Goal: Information Seeking & Learning: Learn about a topic

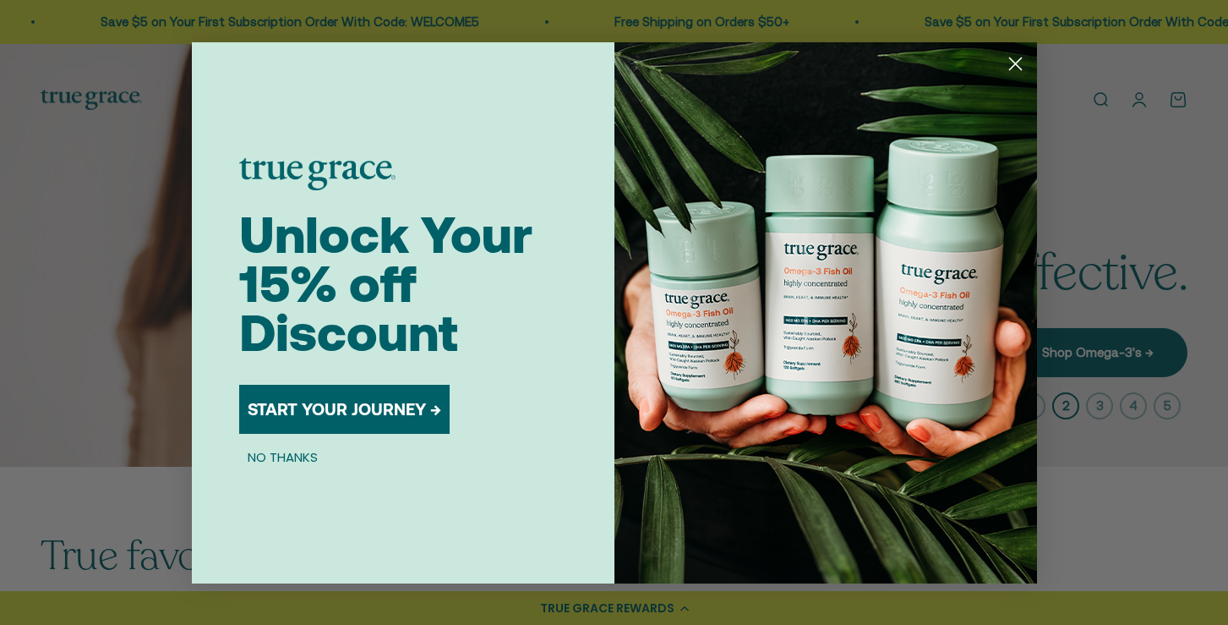
click at [1014, 66] on circle "Close dialog" at bounding box center [1015, 63] width 28 height 28
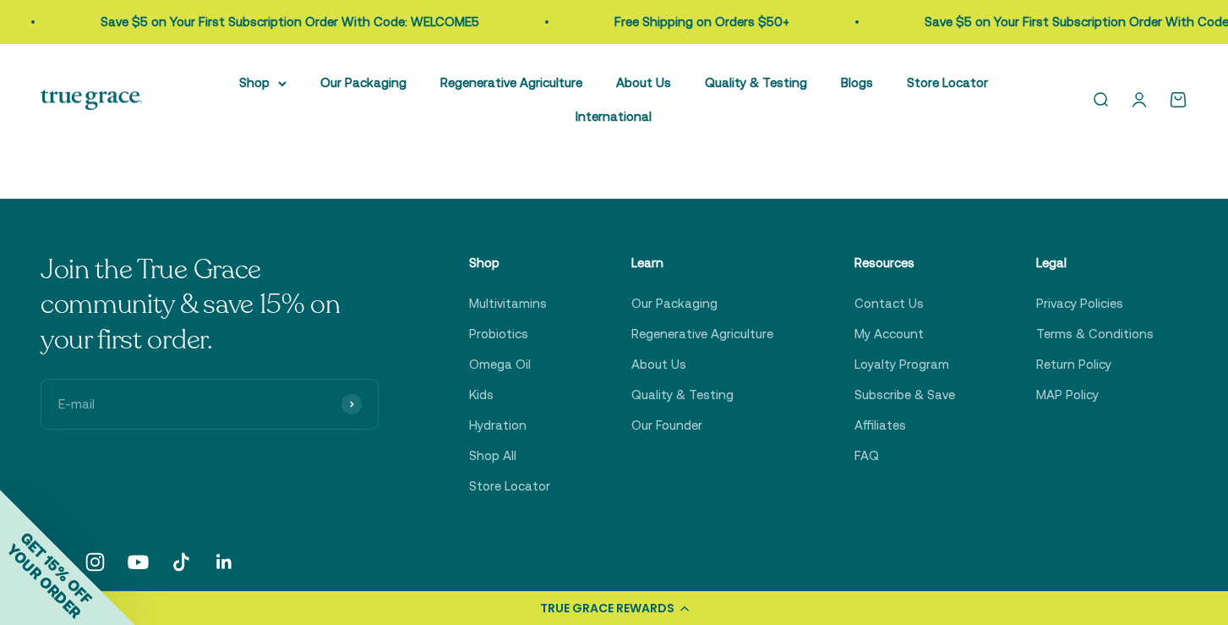
scroll to position [5739, 0]
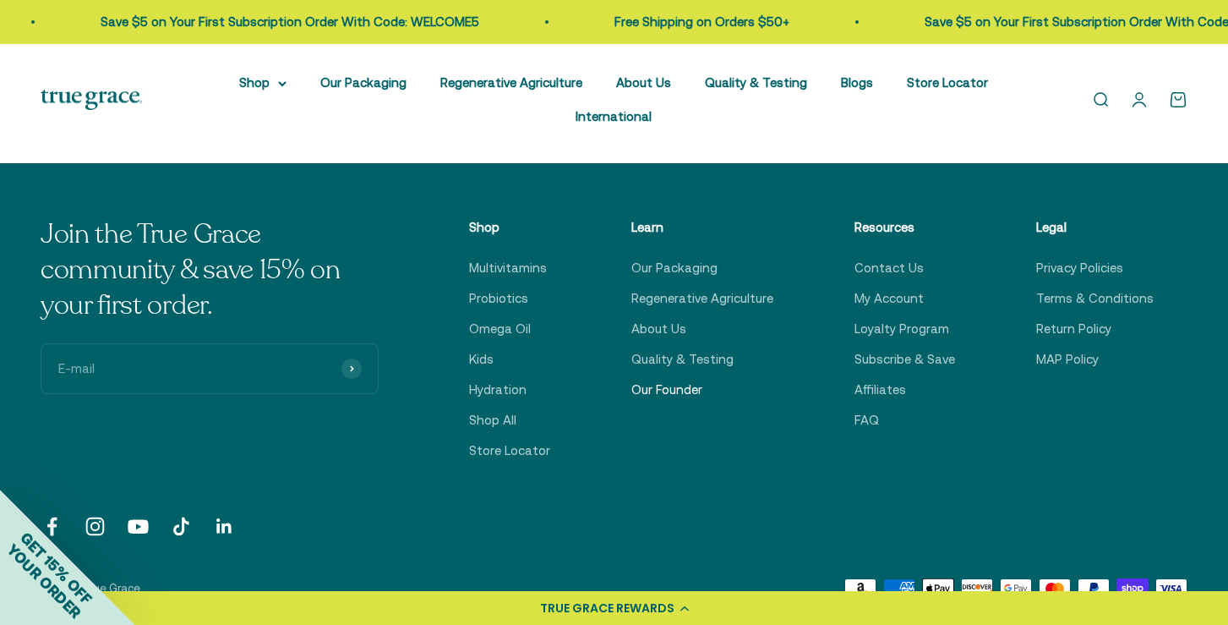
click at [686, 391] on link "Our Founder" at bounding box center [666, 390] width 71 height 20
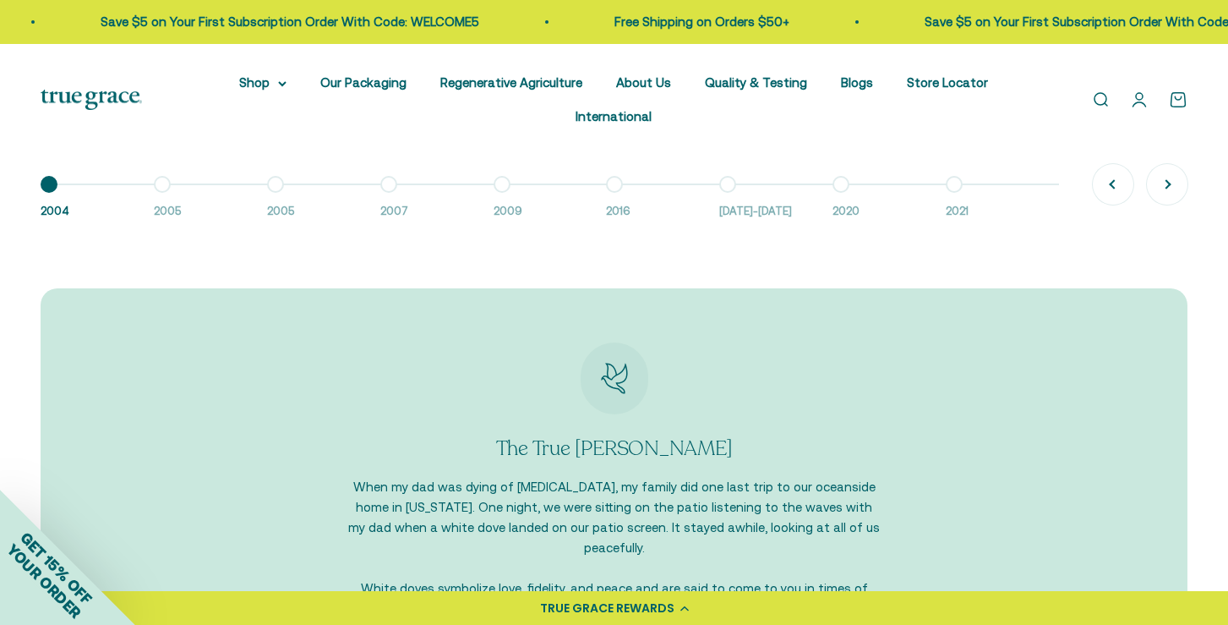
scroll to position [1700, 0]
click at [164, 185] on button "Go to item 2 2005" at bounding box center [210, 201] width 113 height 36
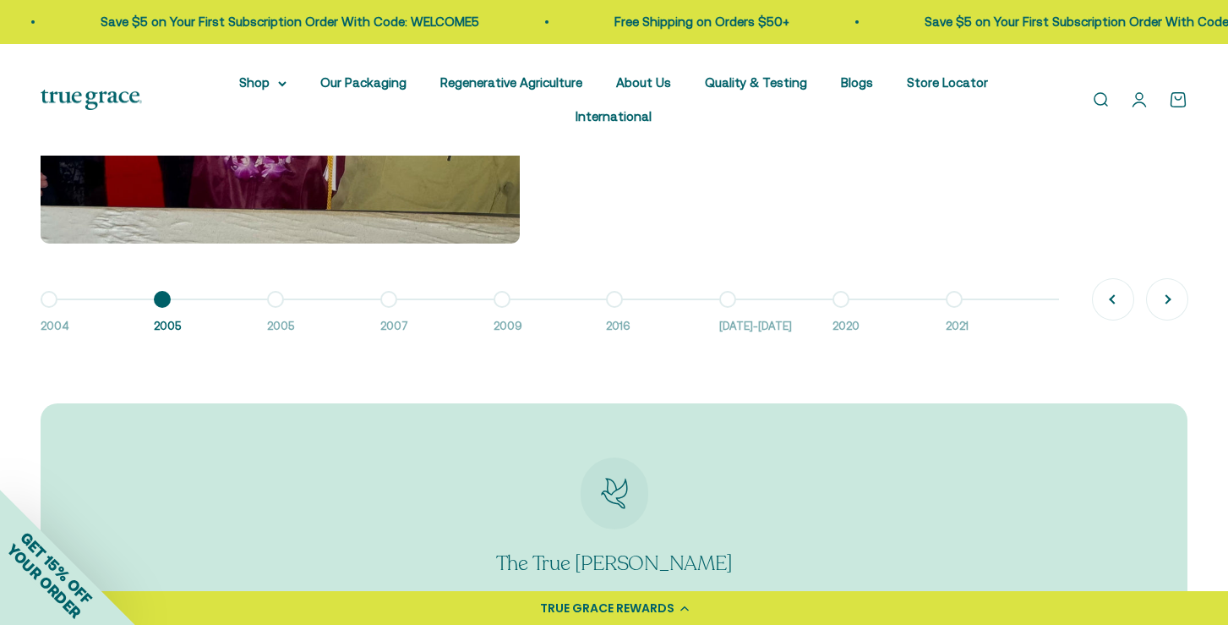
scroll to position [1609, 0]
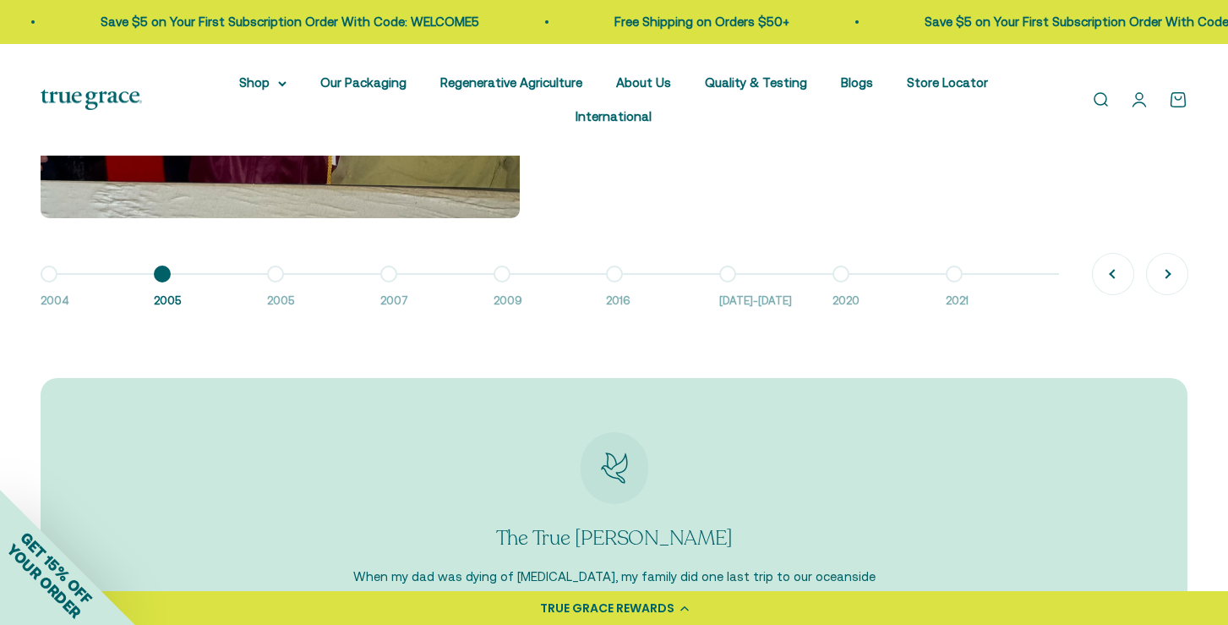
click at [274, 279] on button "Go to item 3 2005" at bounding box center [323, 292] width 113 height 36
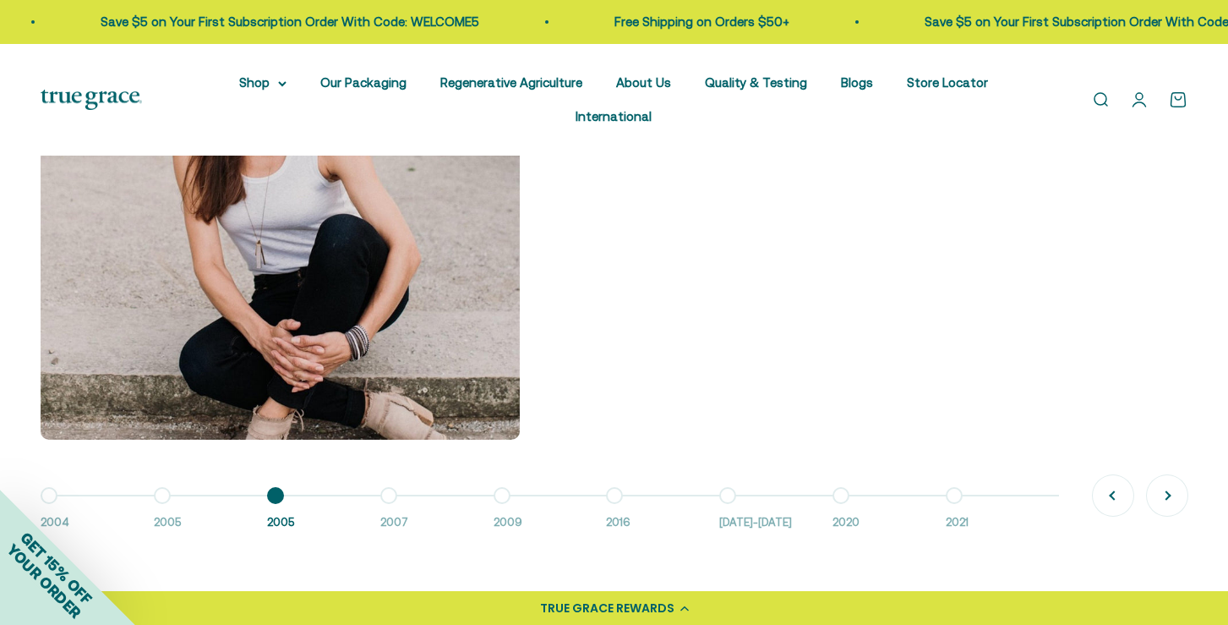
scroll to position [1393, 0]
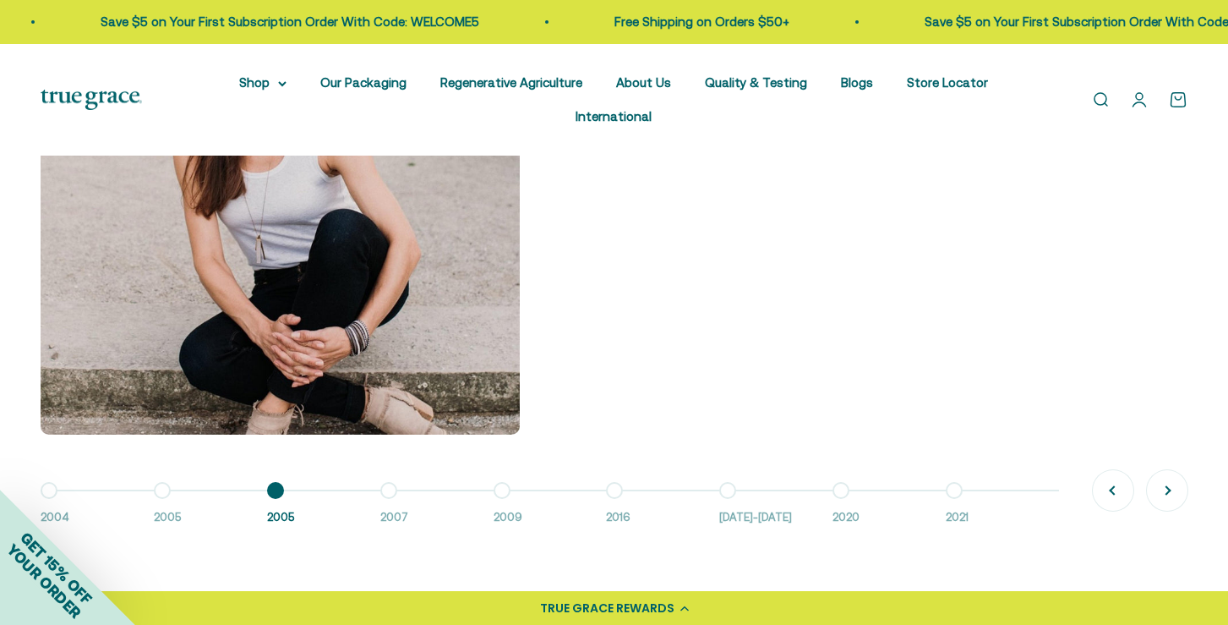
click at [383, 490] on button "Go to item 4 2007" at bounding box center [436, 508] width 113 height 36
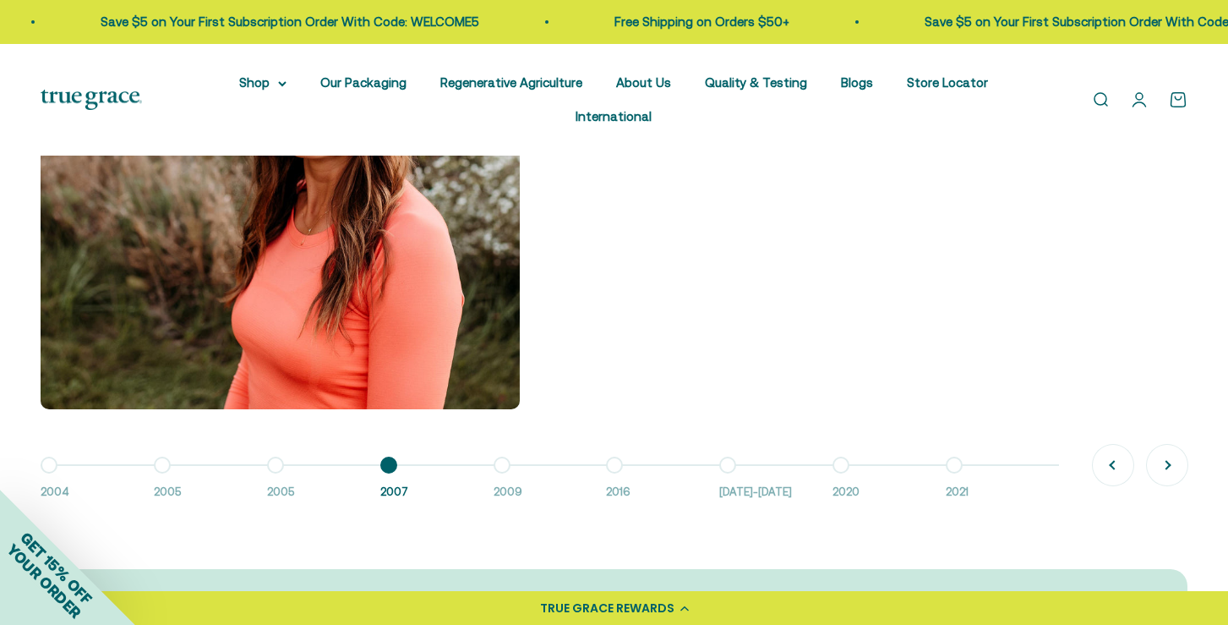
scroll to position [1500, 0]
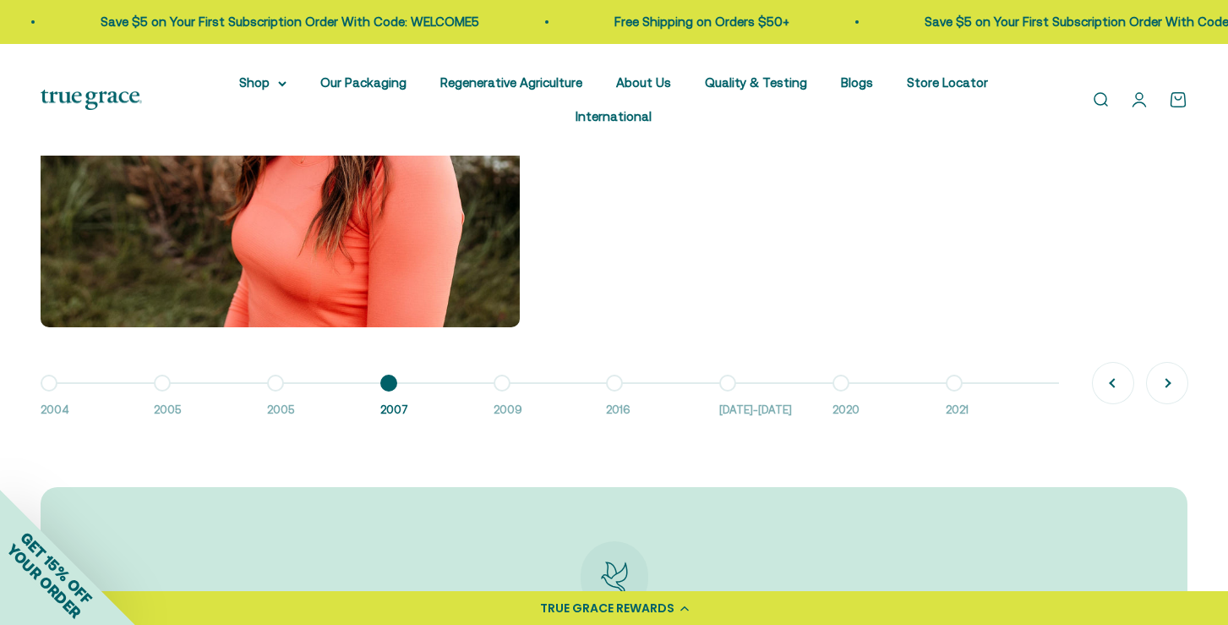
click at [506, 385] on button "Go to item 5 2009" at bounding box center [550, 401] width 113 height 36
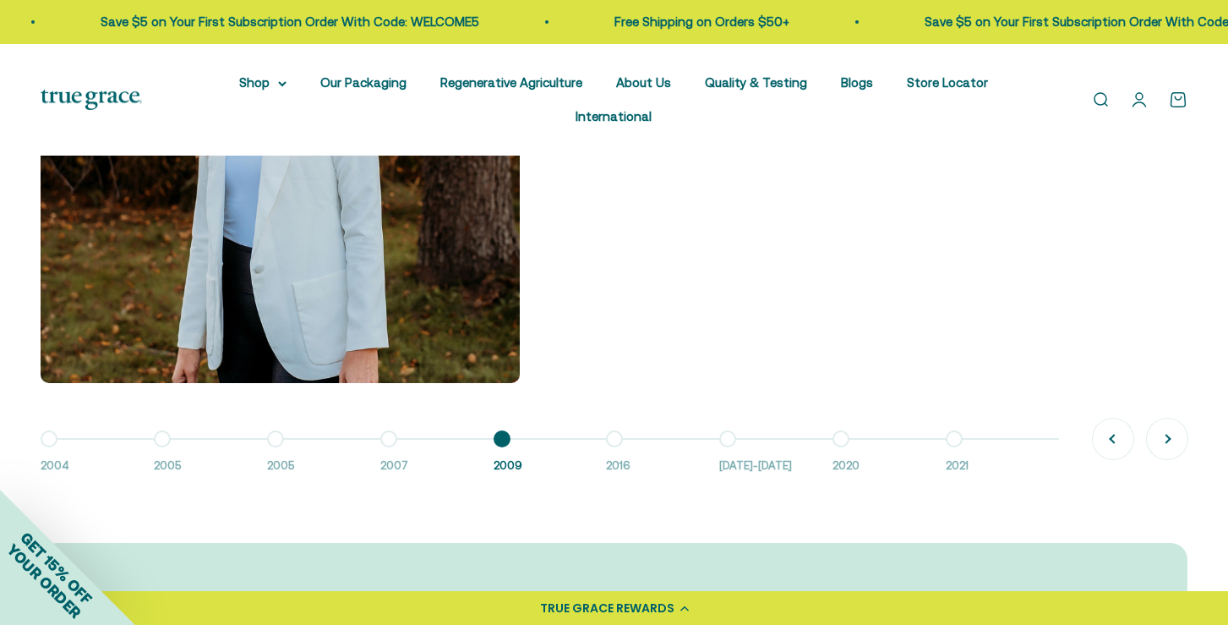
scroll to position [1463, 0]
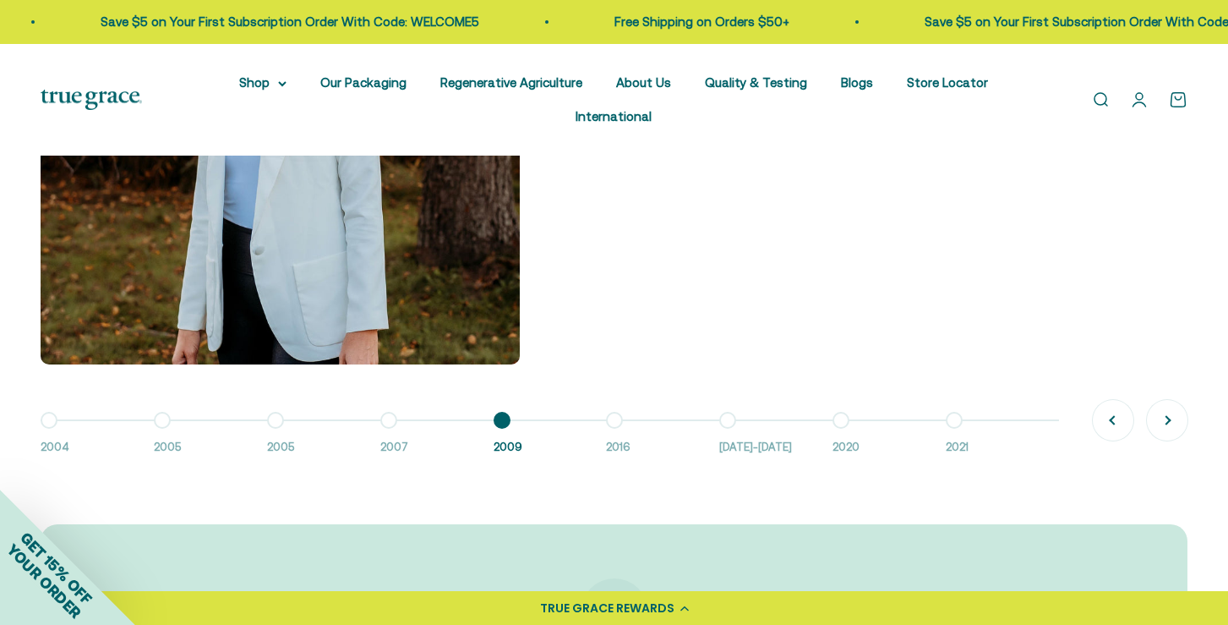
click at [618, 423] on button "Go to item 6 2016" at bounding box center [662, 438] width 113 height 36
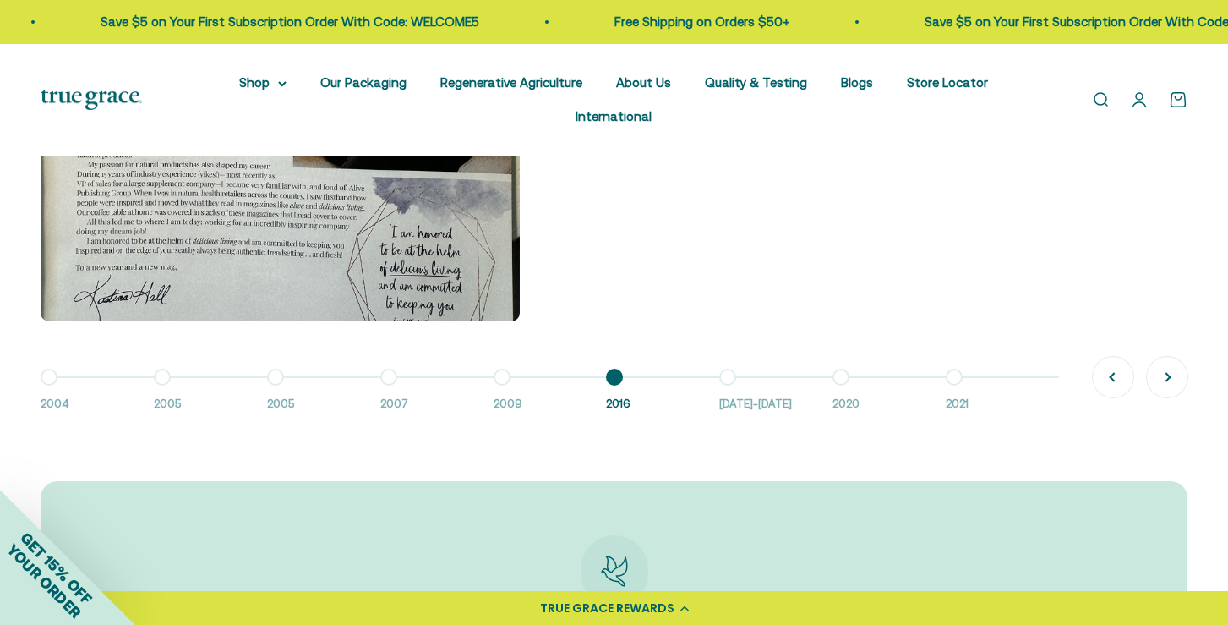
scroll to position [1504, 0]
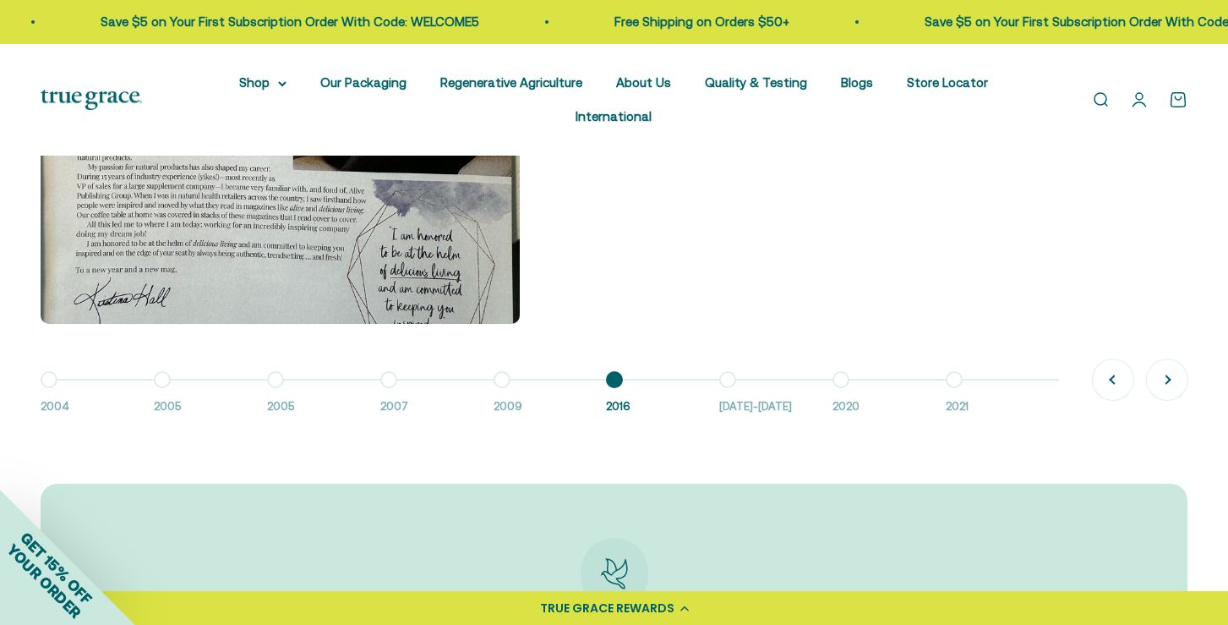
click at [723, 380] on button "Go to item 7 2016-2018" at bounding box center [775, 398] width 113 height 36
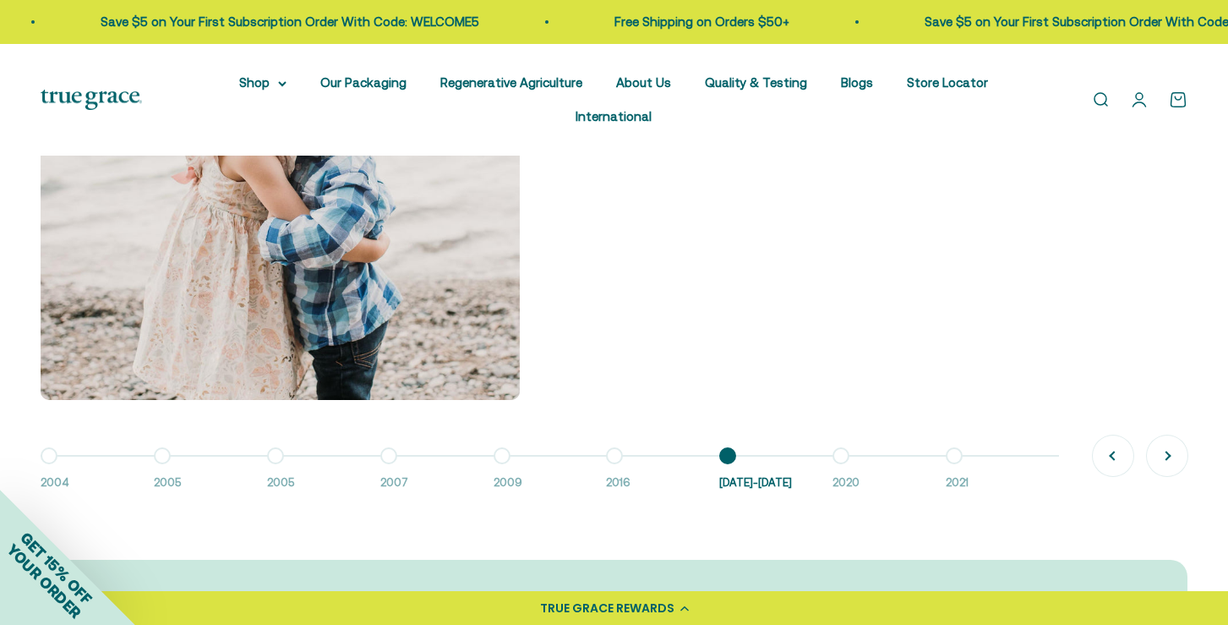
scroll to position [1482, 0]
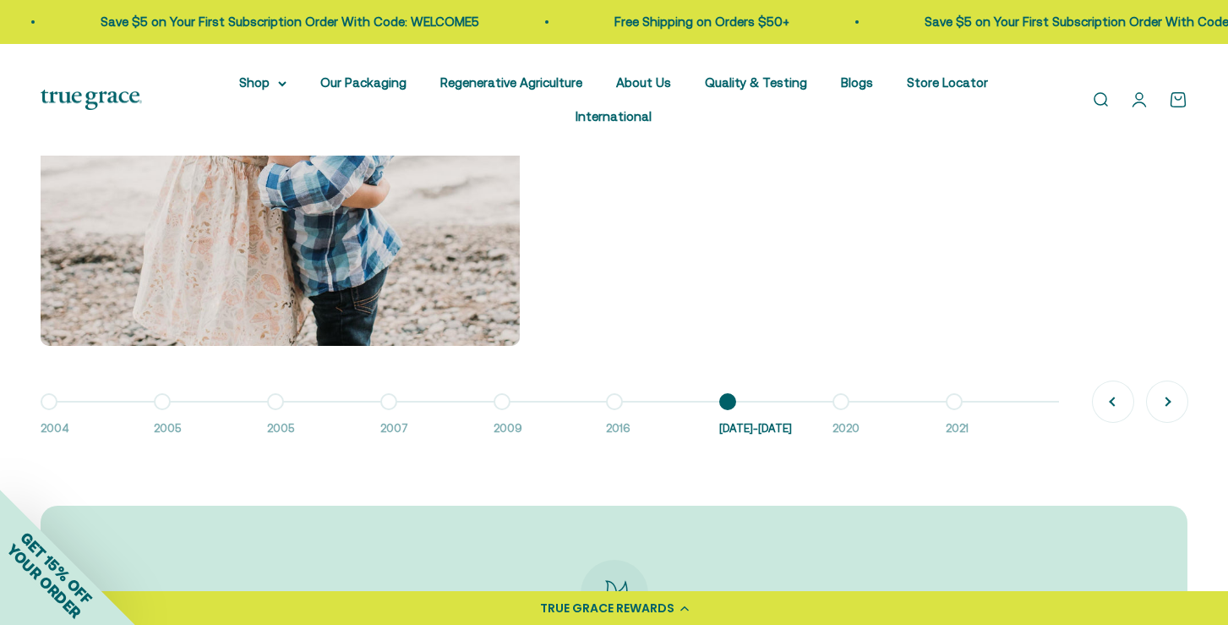
click at [843, 405] on button "Go to item 8 2020" at bounding box center [889, 420] width 113 height 36
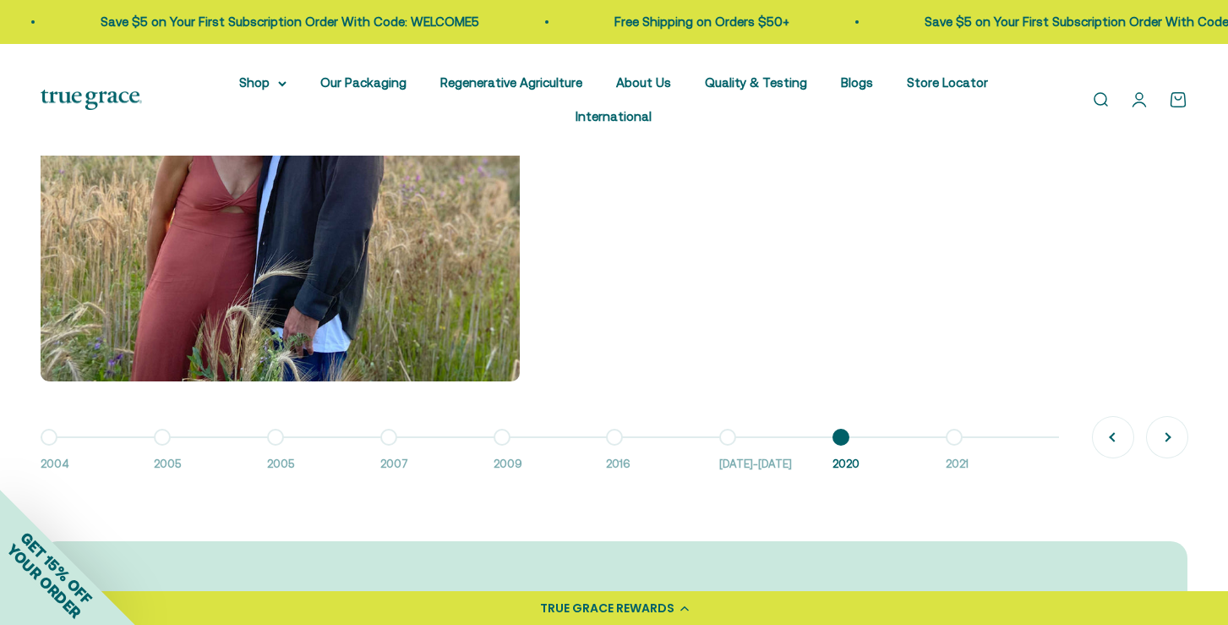
scroll to position [1458, 0]
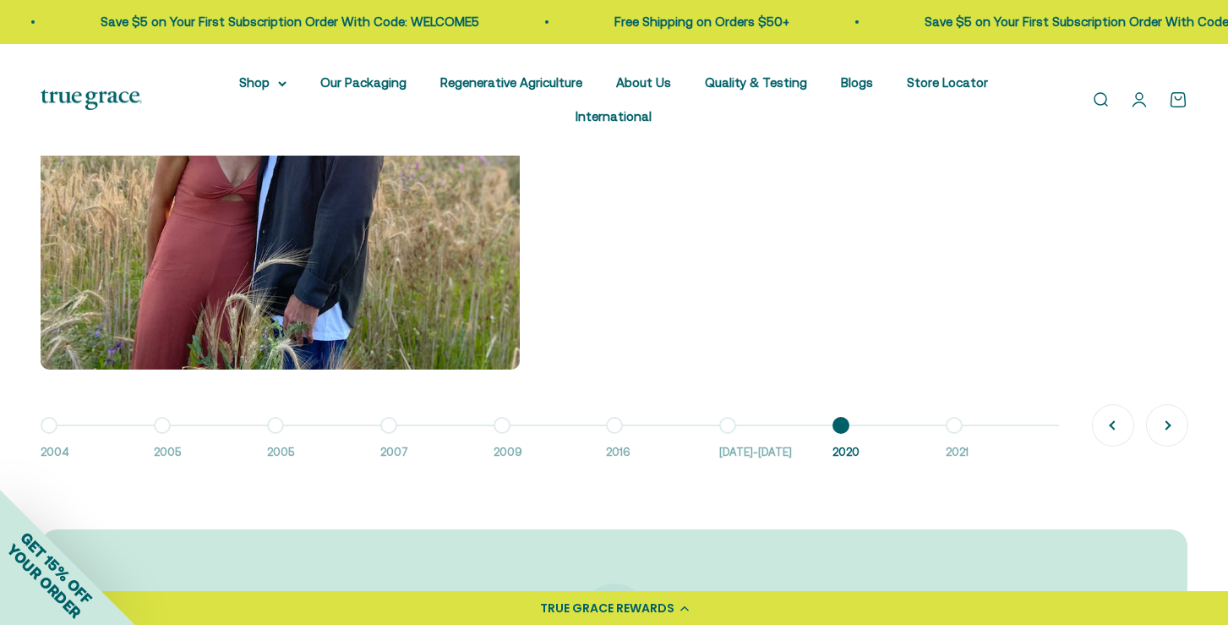
click at [955, 428] on button "Go to item 9 2021" at bounding box center [1002, 443] width 113 height 36
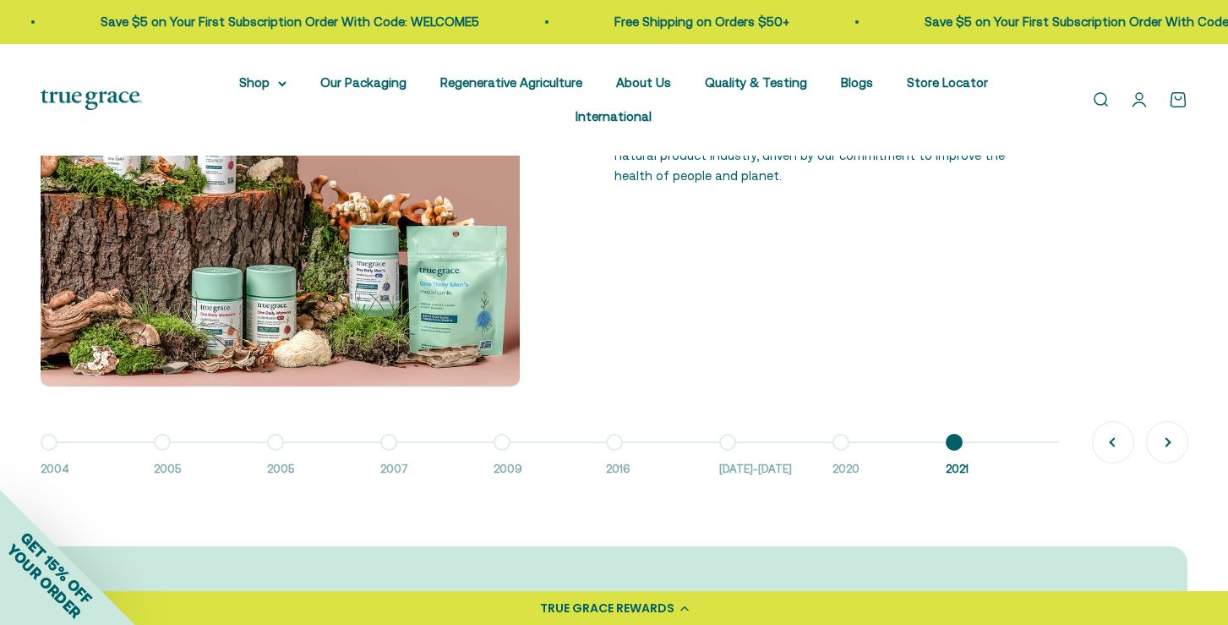
scroll to position [1451, 0]
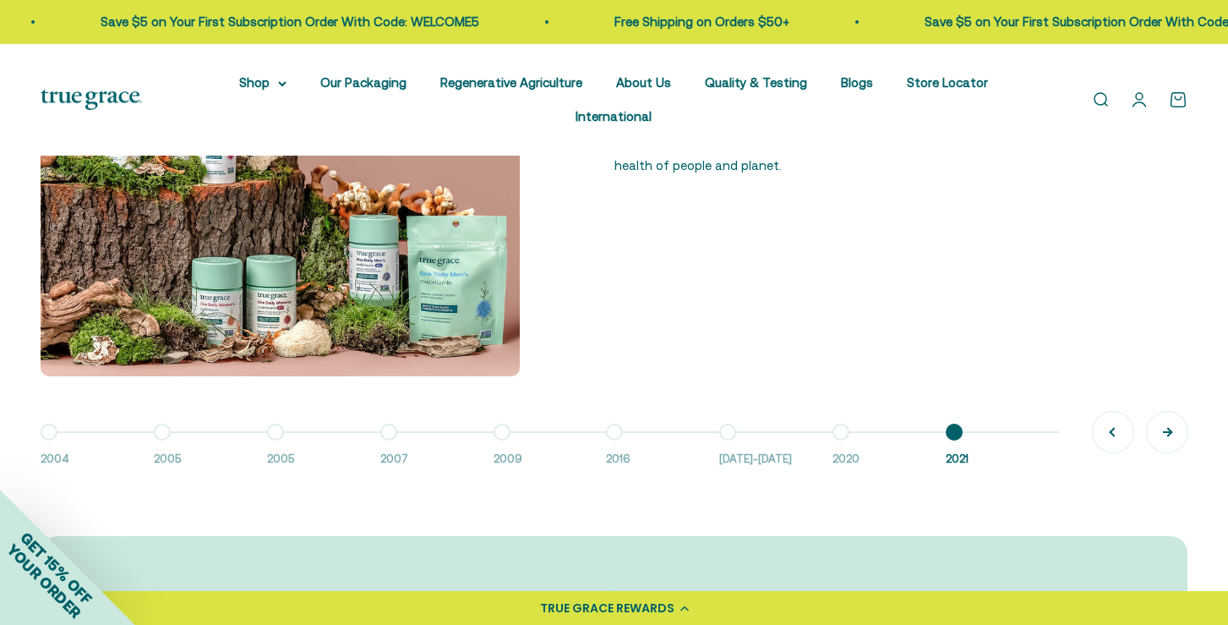
click at [1183, 433] on button "Next" at bounding box center [1167, 432] width 41 height 41
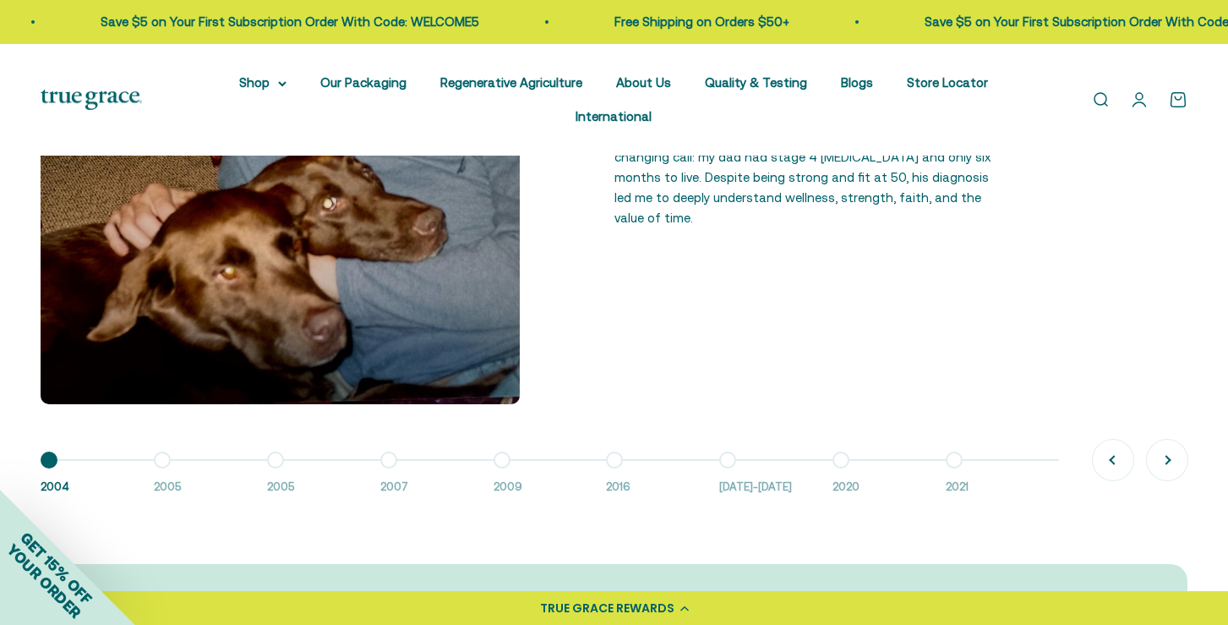
scroll to position [1541, 0]
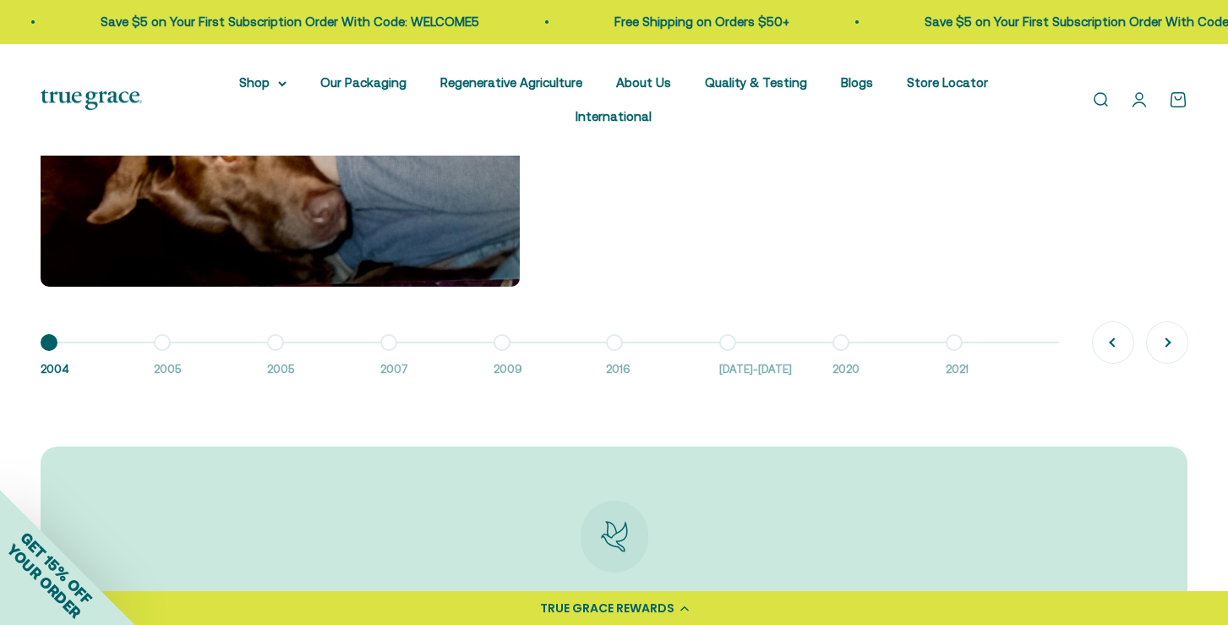
click at [167, 347] on button "Go to item 2 2005" at bounding box center [210, 360] width 113 height 36
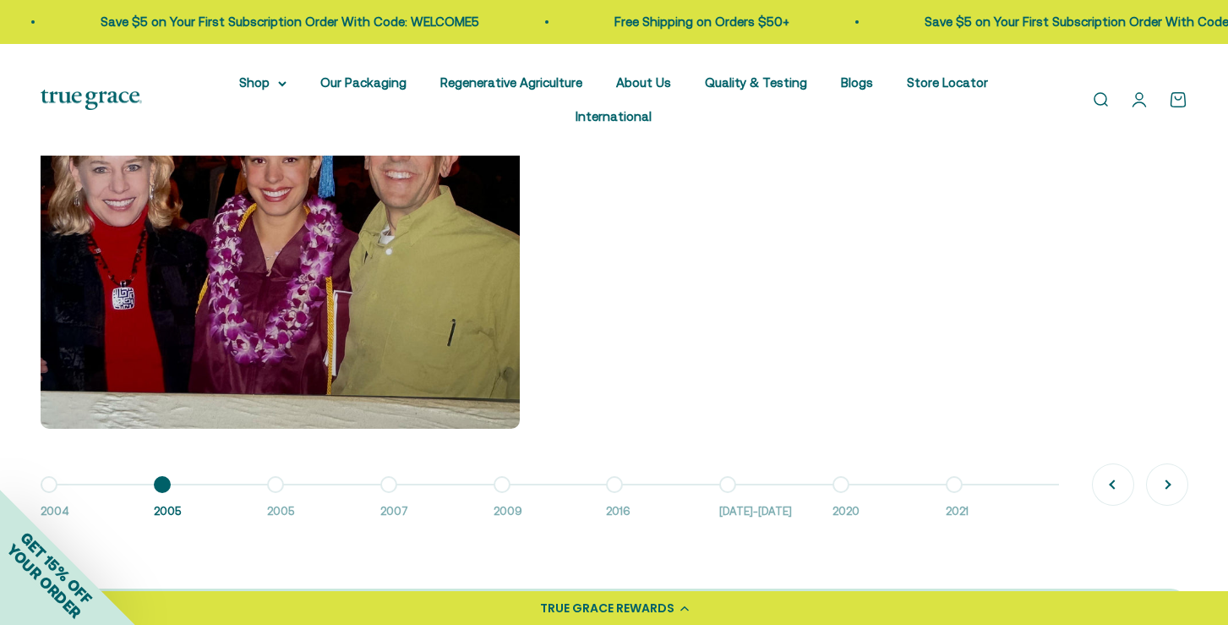
scroll to position [1398, 0]
click at [271, 490] on button "Go to item 3 2005" at bounding box center [323, 503] width 113 height 36
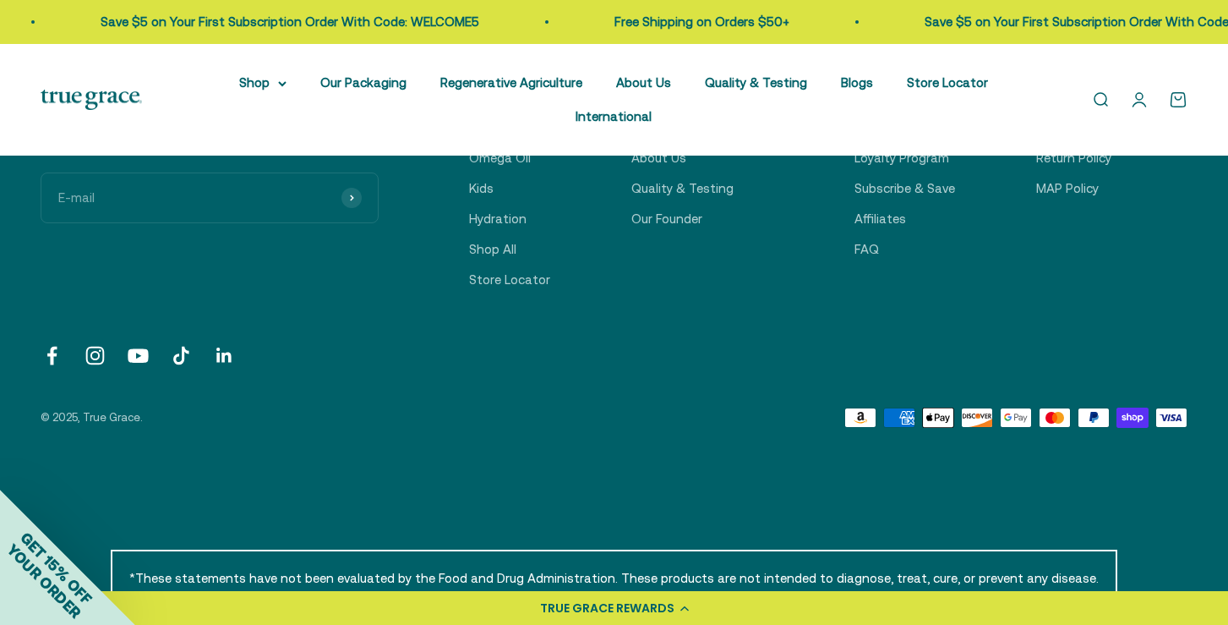
scroll to position [2924, 0]
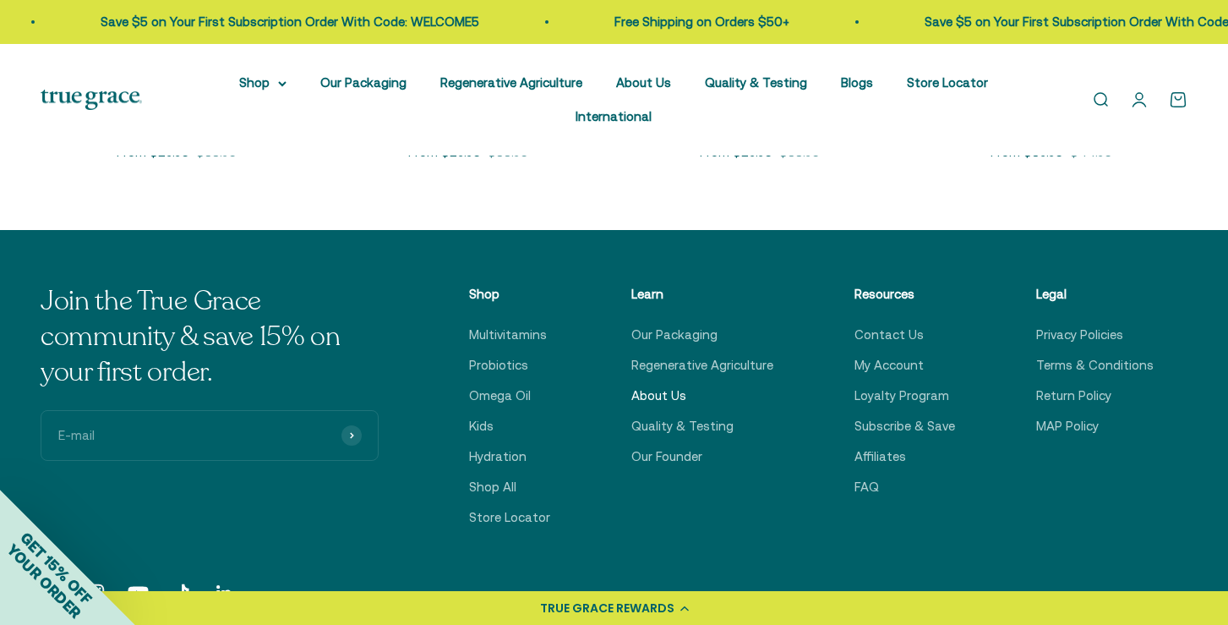
click at [663, 385] on link "About Us" at bounding box center [658, 395] width 55 height 20
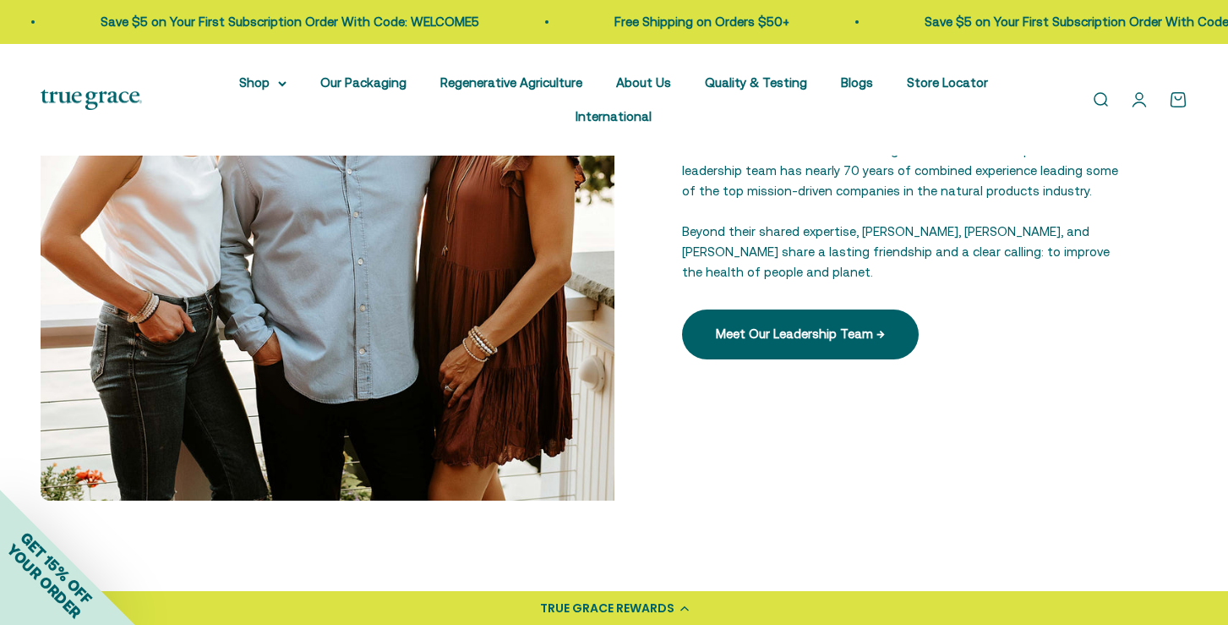
scroll to position [2497, 0]
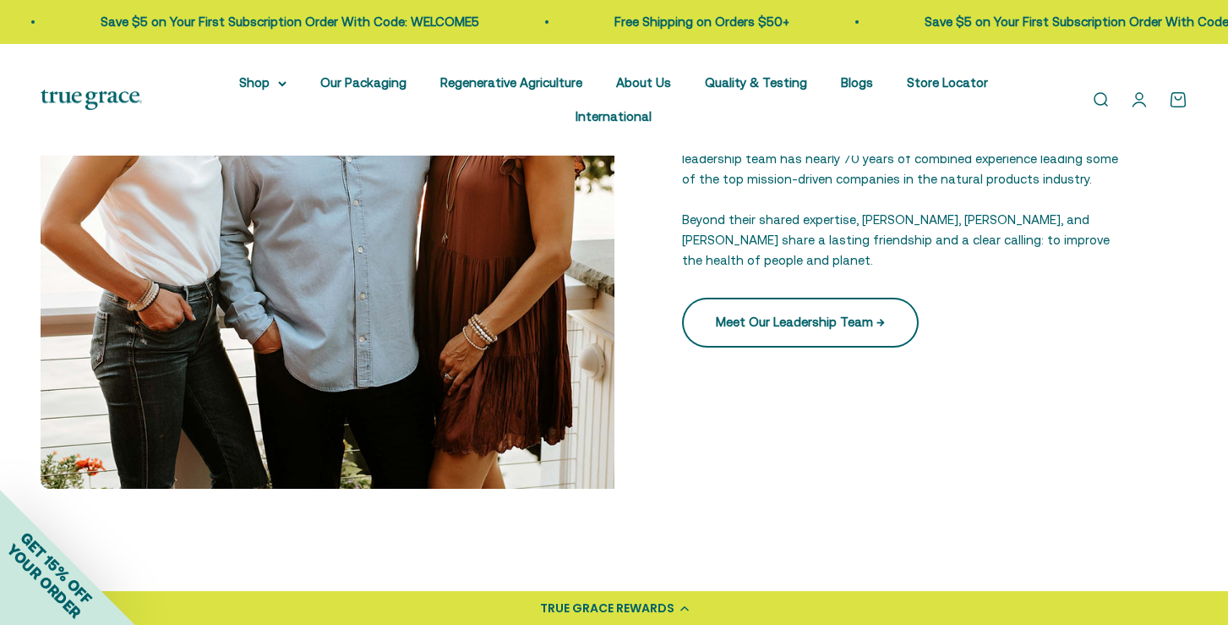
click at [795, 320] on link "Meet Our Leadership Team →" at bounding box center [800, 322] width 237 height 49
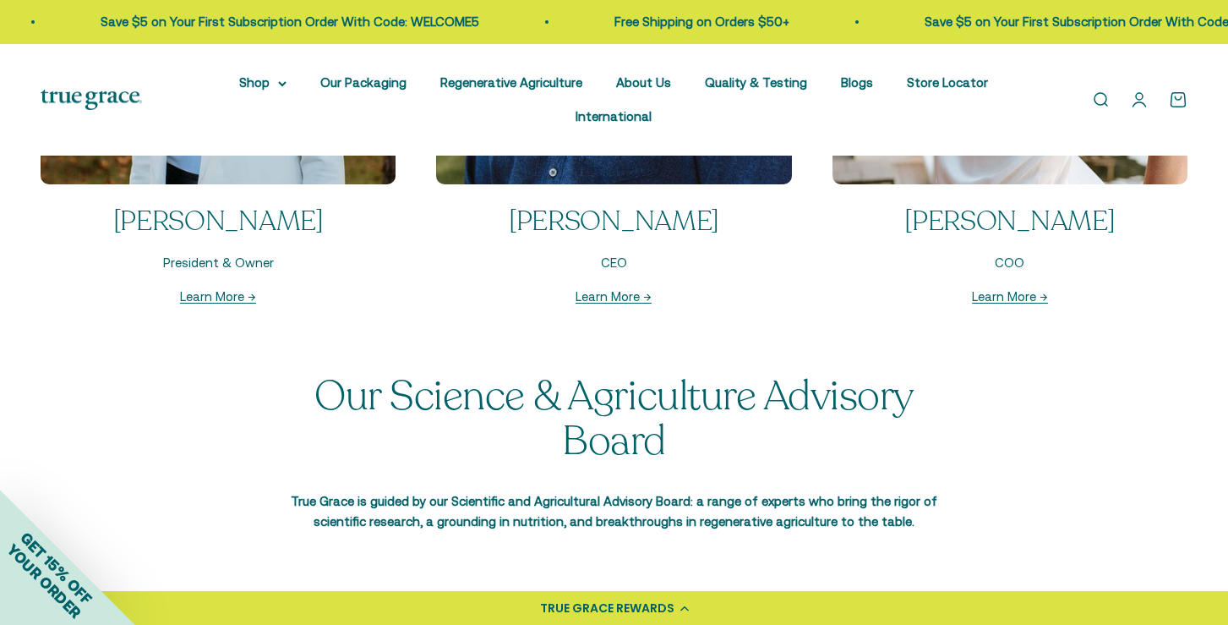
scroll to position [2012, 0]
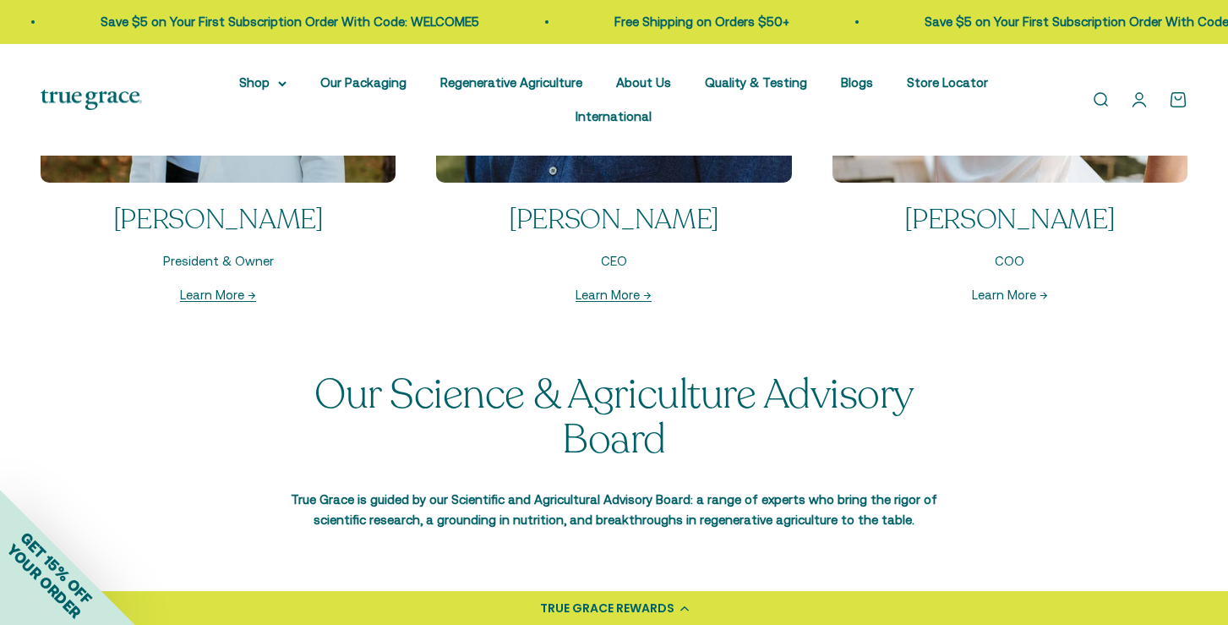
click at [1020, 299] on link "Learn More →" at bounding box center [1010, 294] width 76 height 14
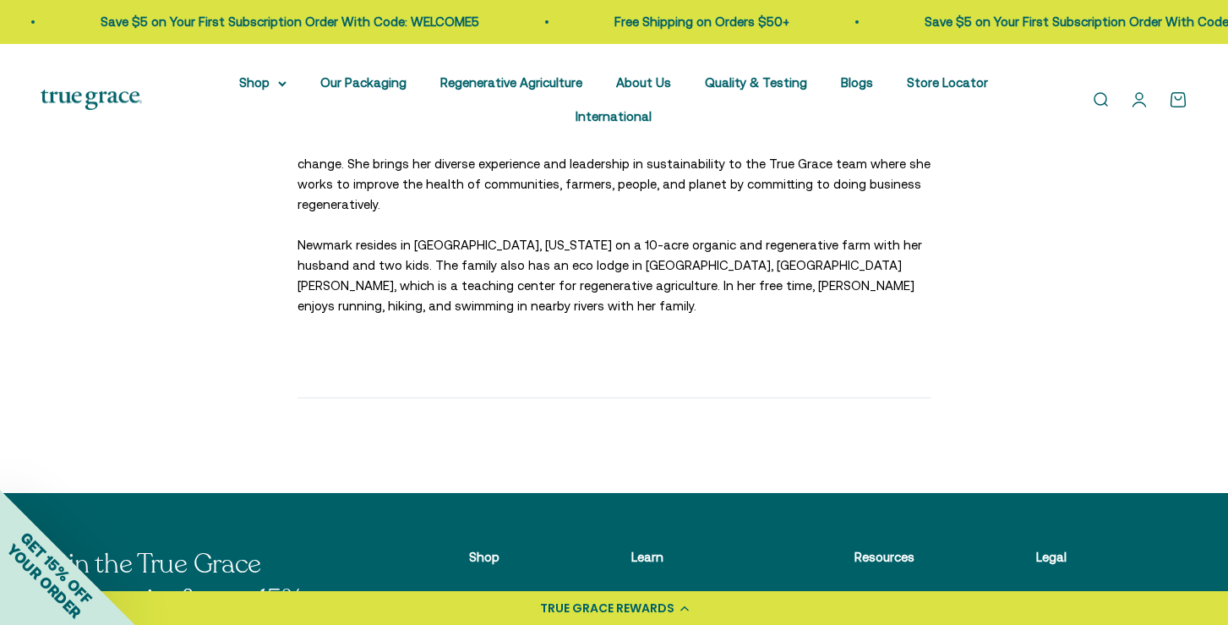
scroll to position [708, 0]
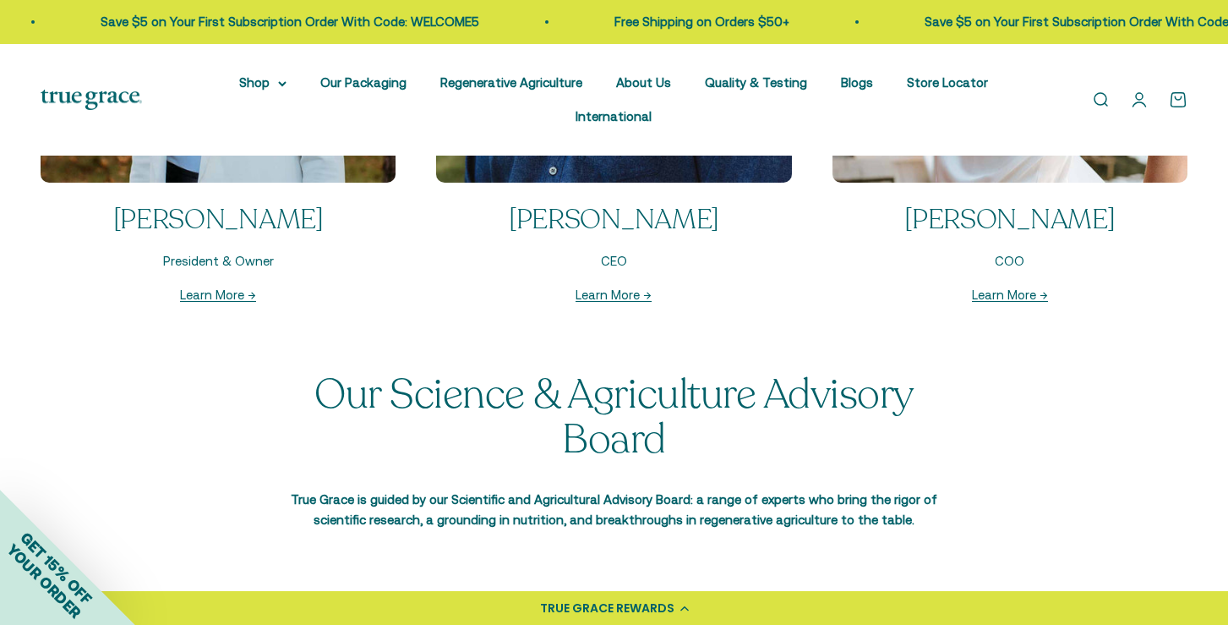
scroll to position [2014, 0]
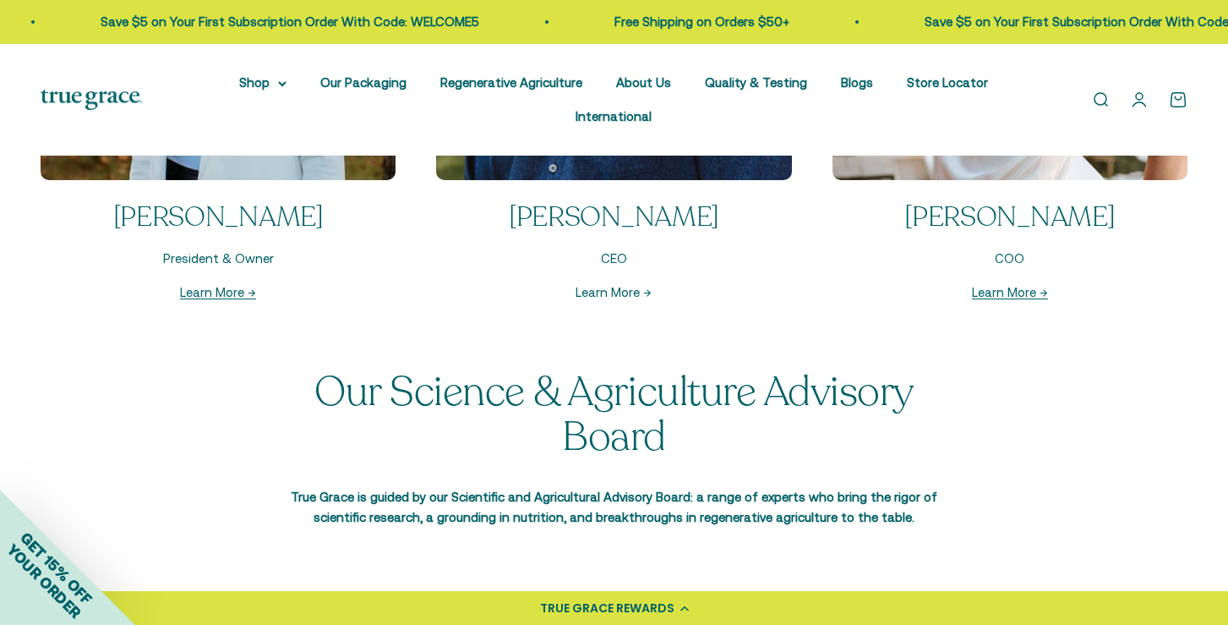
click at [639, 287] on link "Learn More →" at bounding box center [614, 292] width 76 height 14
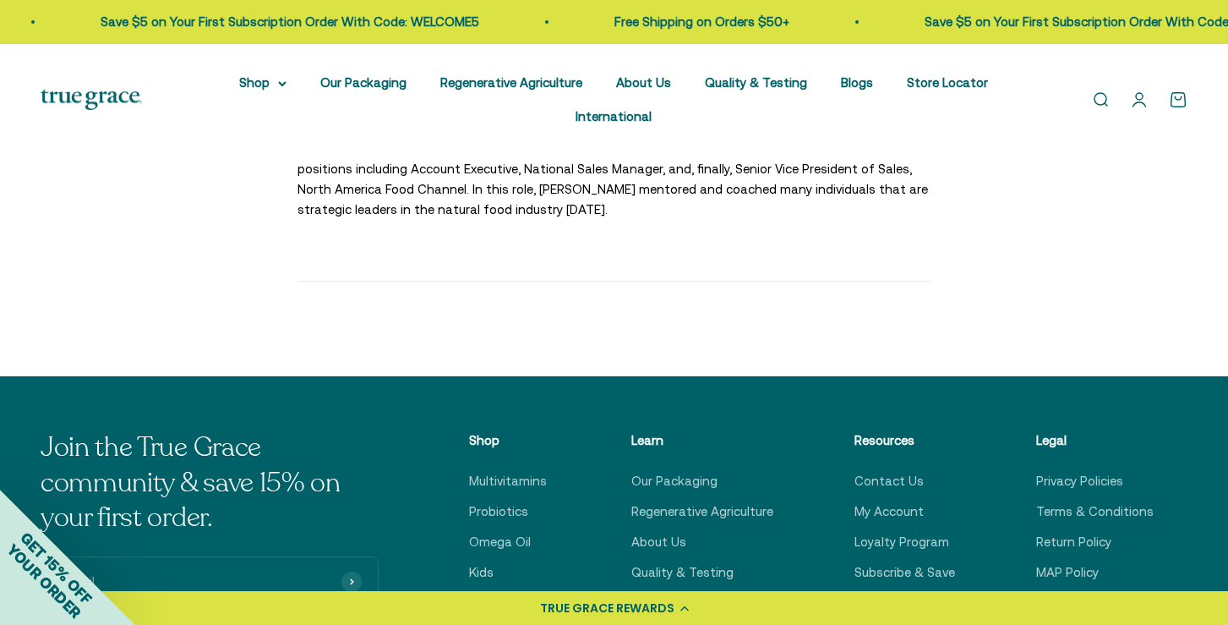
scroll to position [918, 0]
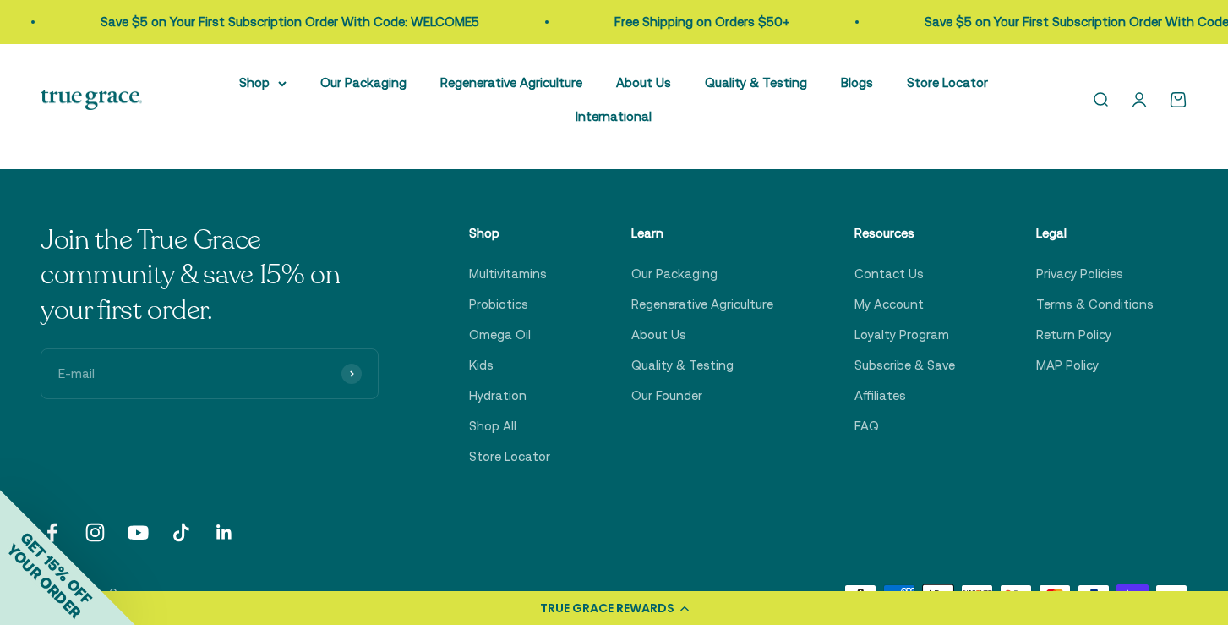
scroll to position [3306, 0]
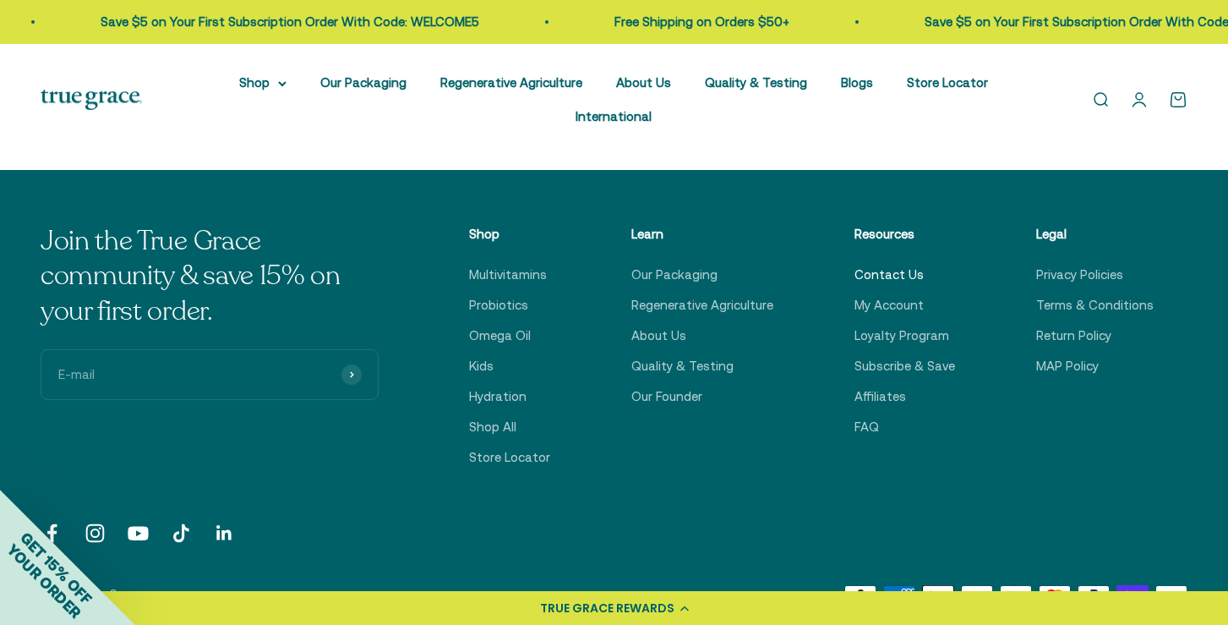
click at [896, 275] on link "Contact Us" at bounding box center [889, 275] width 69 height 20
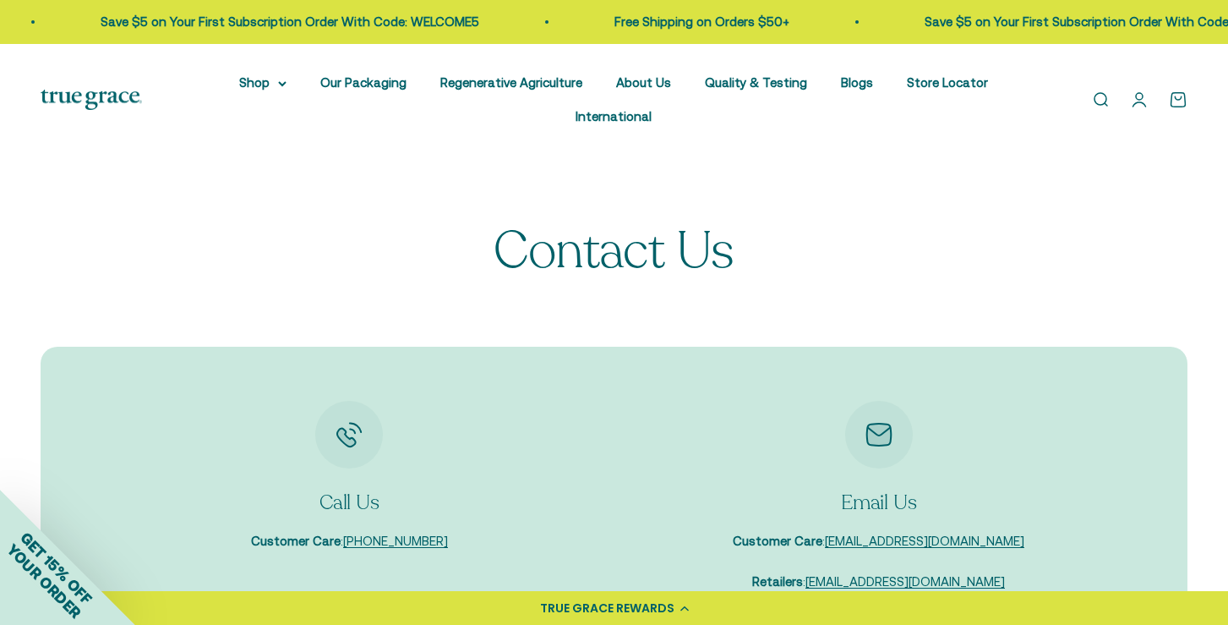
click at [91, 94] on img at bounding box center [91, 100] width 101 height 21
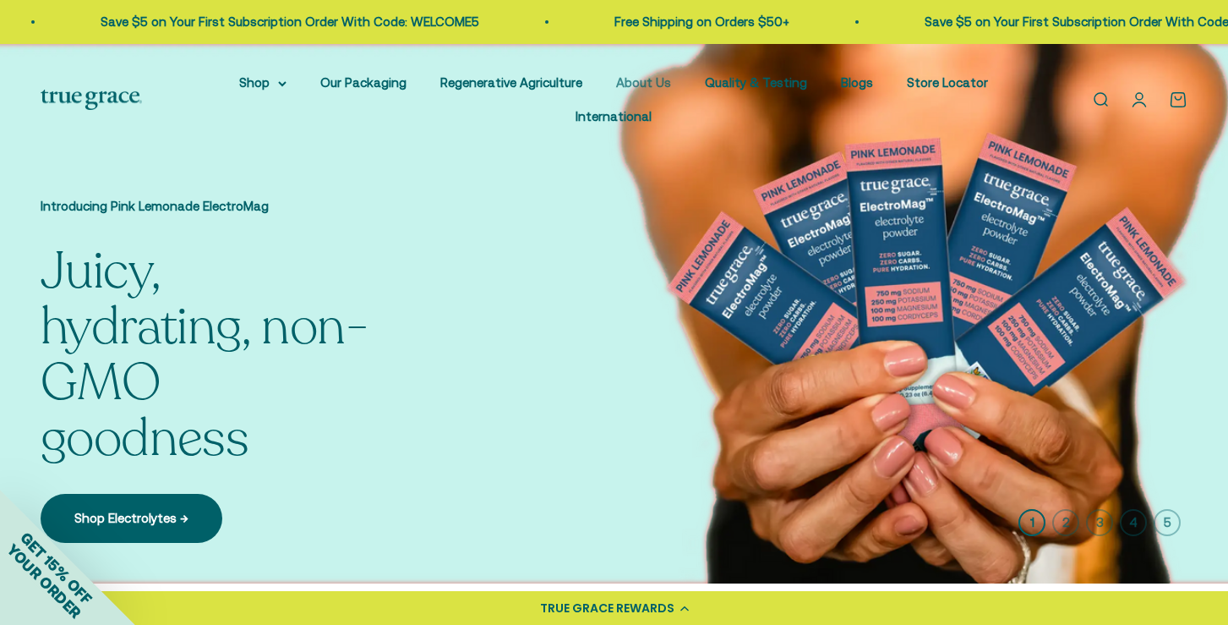
click at [651, 79] on link "About Us" at bounding box center [643, 82] width 55 height 14
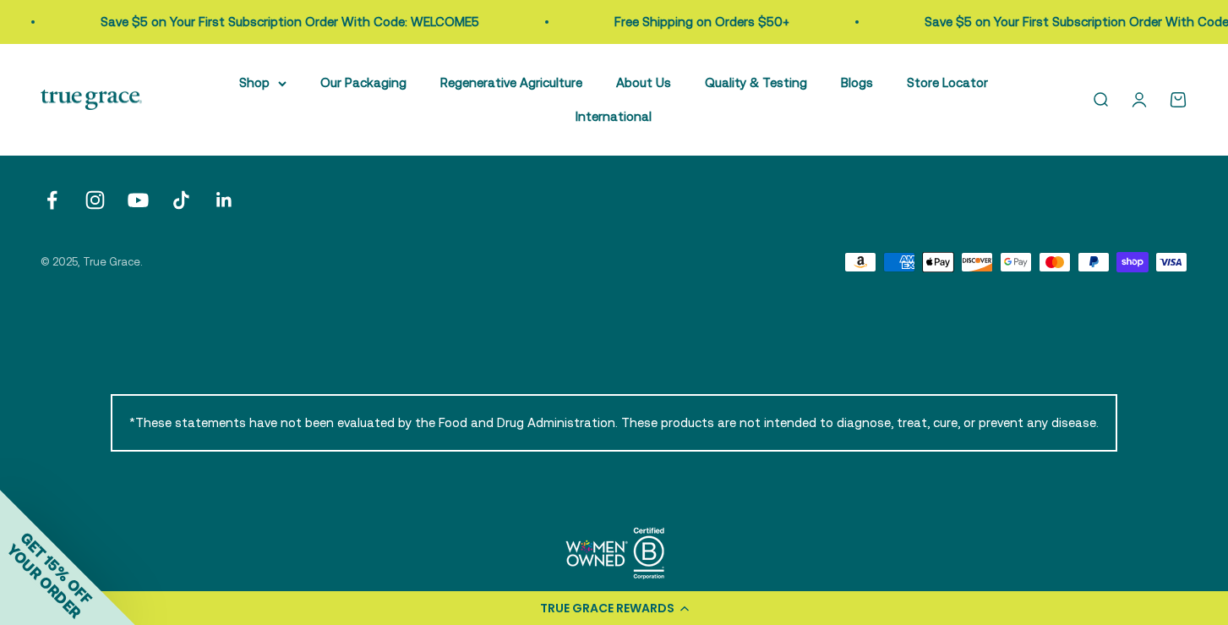
scroll to position [4535, 0]
